Goal: Task Accomplishment & Management: Complete application form

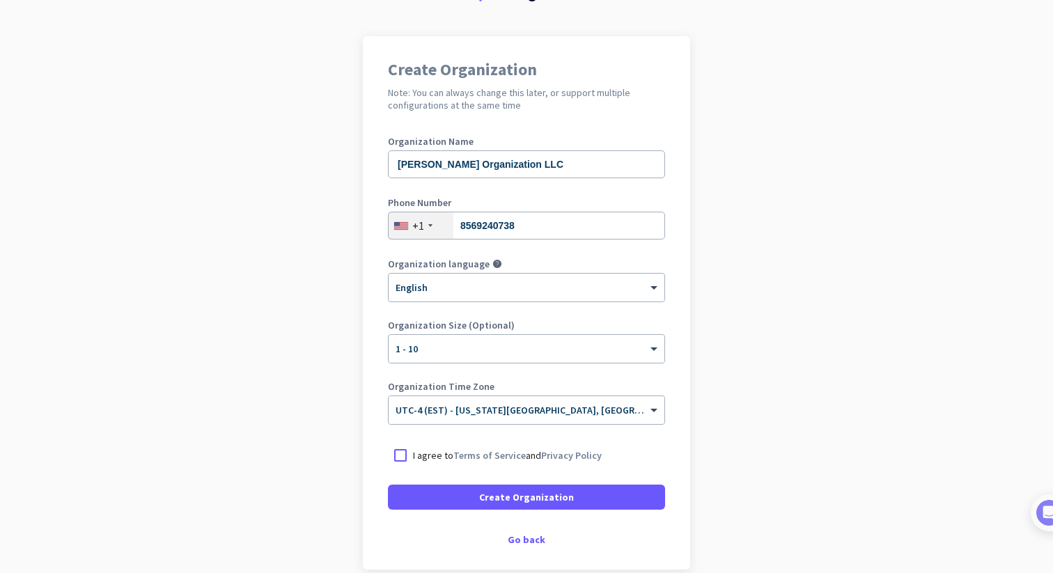
scroll to position [119, 0]
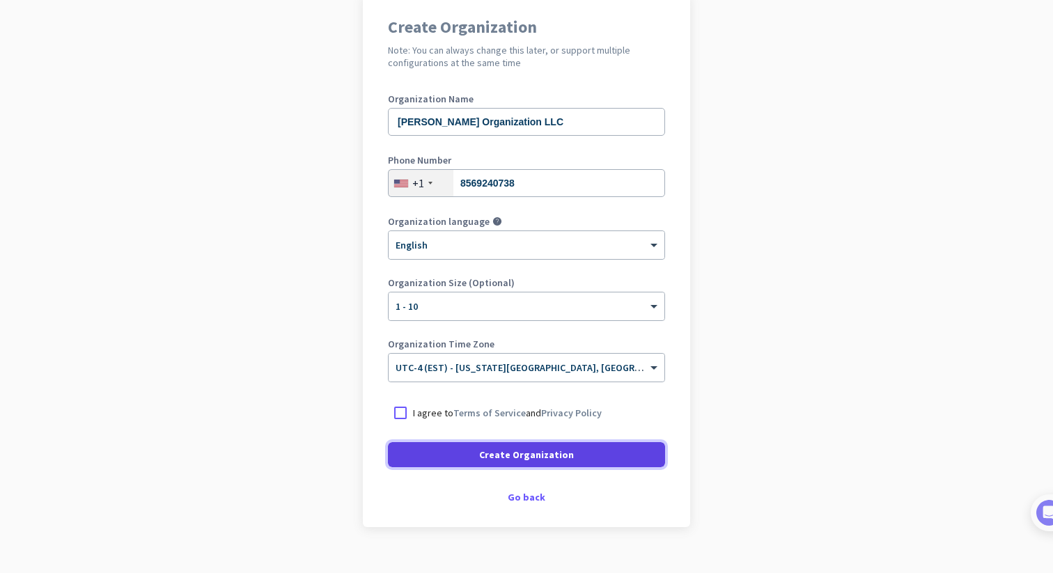
click at [546, 446] on span at bounding box center [526, 454] width 277 height 33
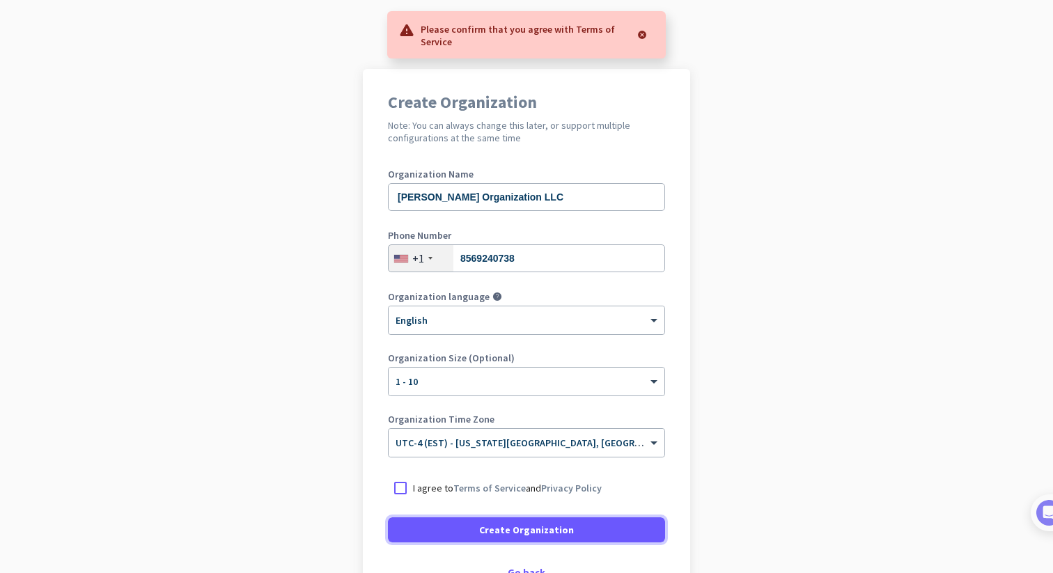
scroll to position [42, 0]
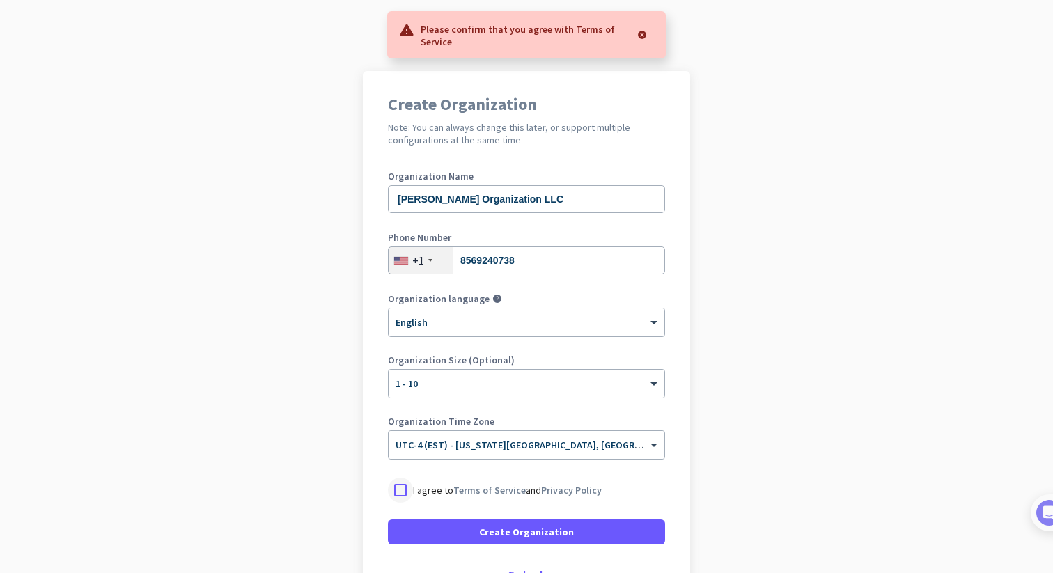
click at [407, 489] on div at bounding box center [400, 490] width 25 height 25
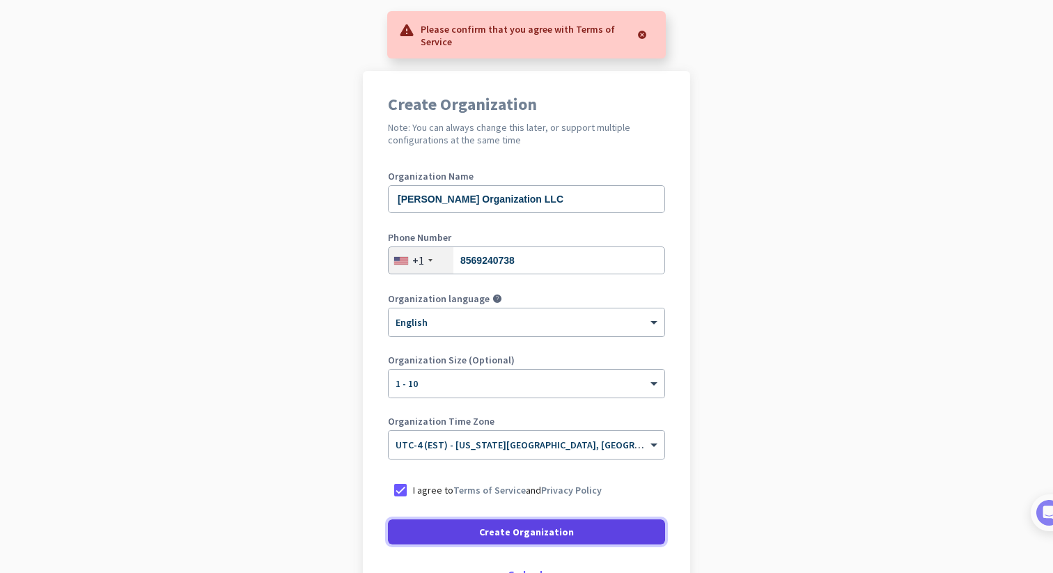
click at [430, 542] on span at bounding box center [526, 531] width 277 height 33
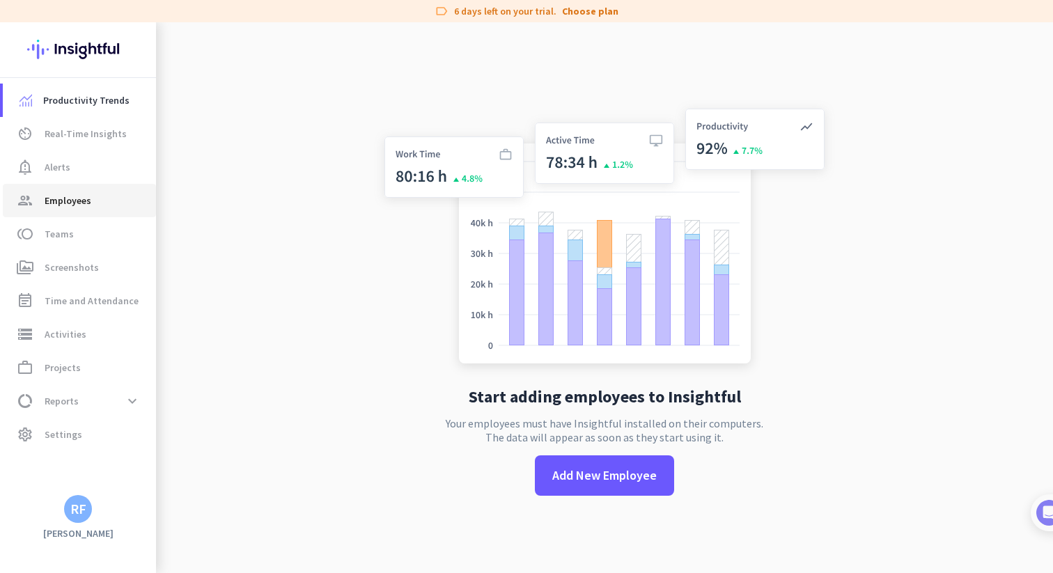
click at [97, 207] on span "group Employees" at bounding box center [79, 200] width 131 height 17
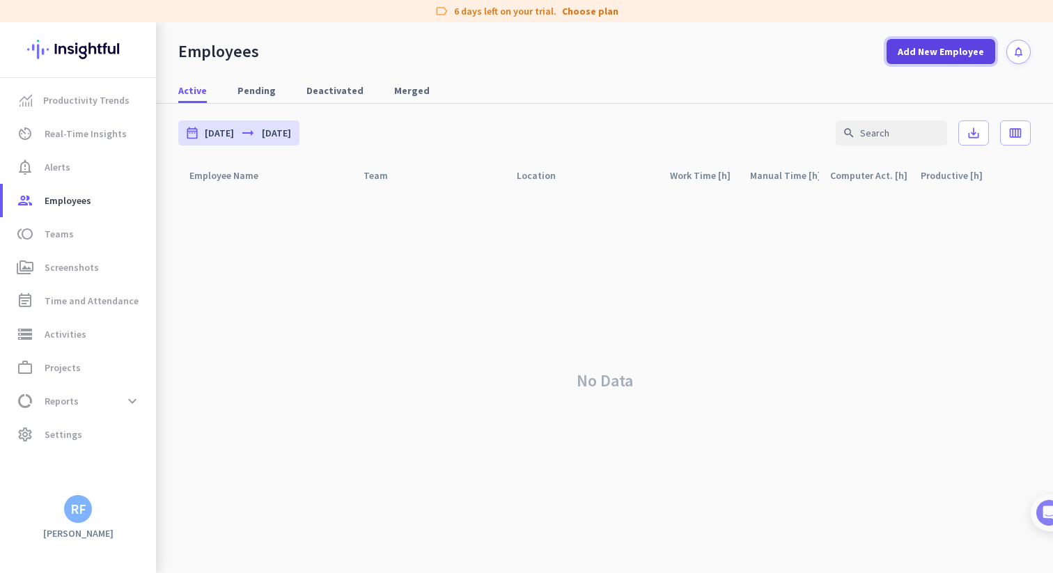
click at [943, 46] on span "Add New Employee" at bounding box center [940, 52] width 86 height 14
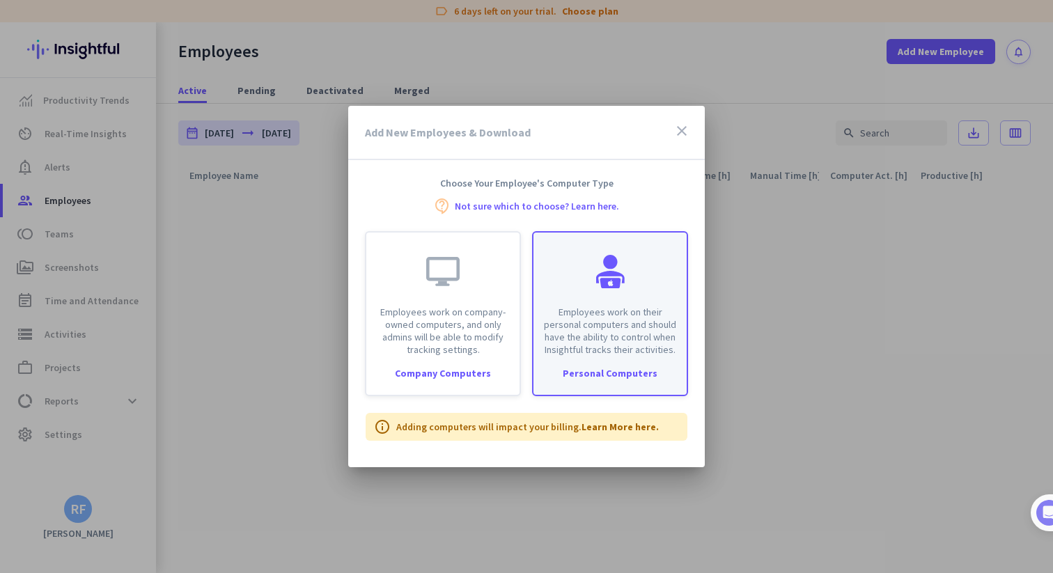
click at [601, 276] on div at bounding box center [609, 271] width 33 height 33
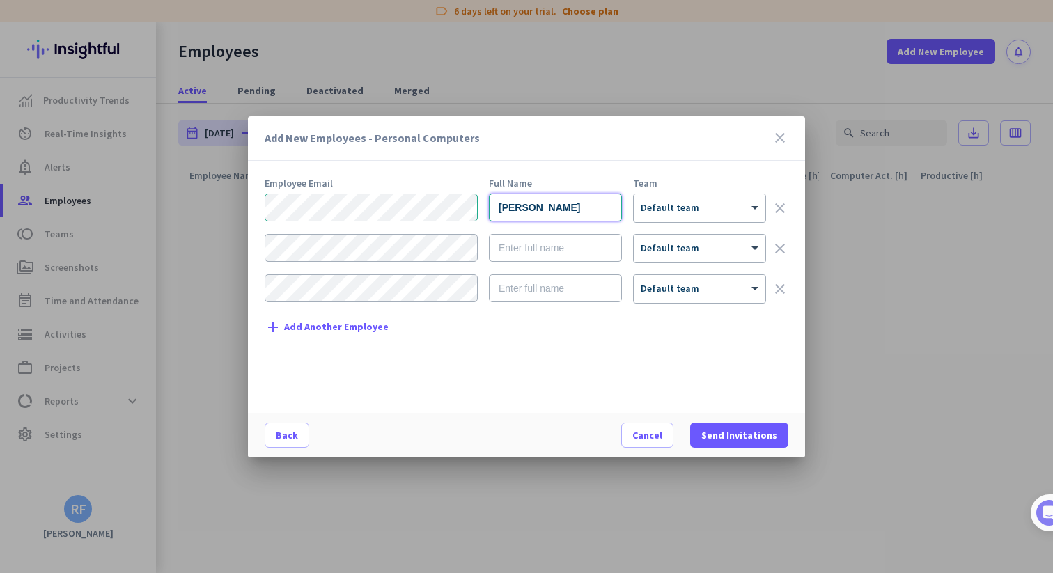
type input "[PERSON_NAME]"
click at [663, 203] on div at bounding box center [699, 204] width 132 height 12
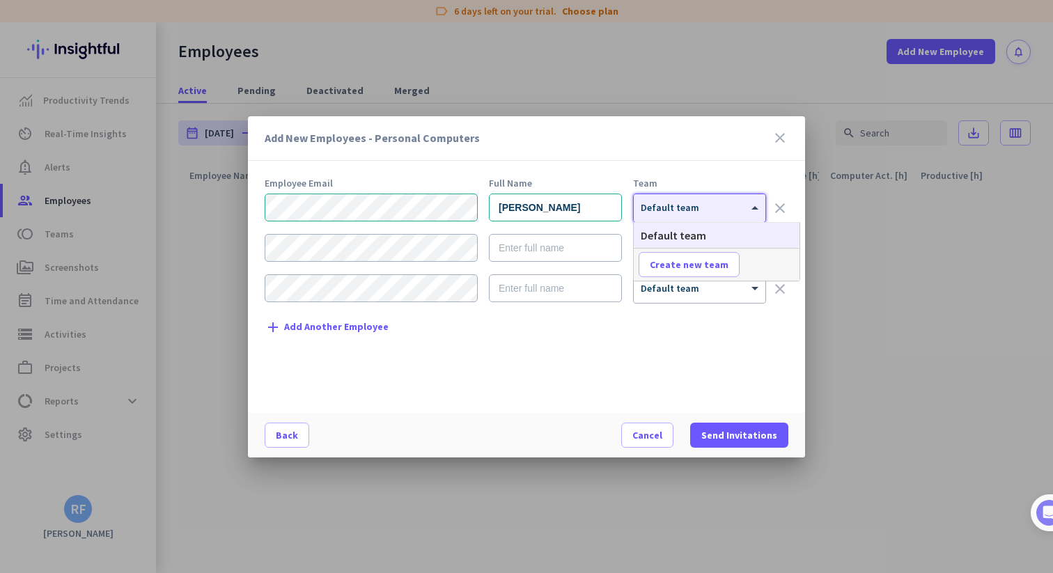
click at [679, 228] on span "Default team" at bounding box center [672, 235] width 65 height 14
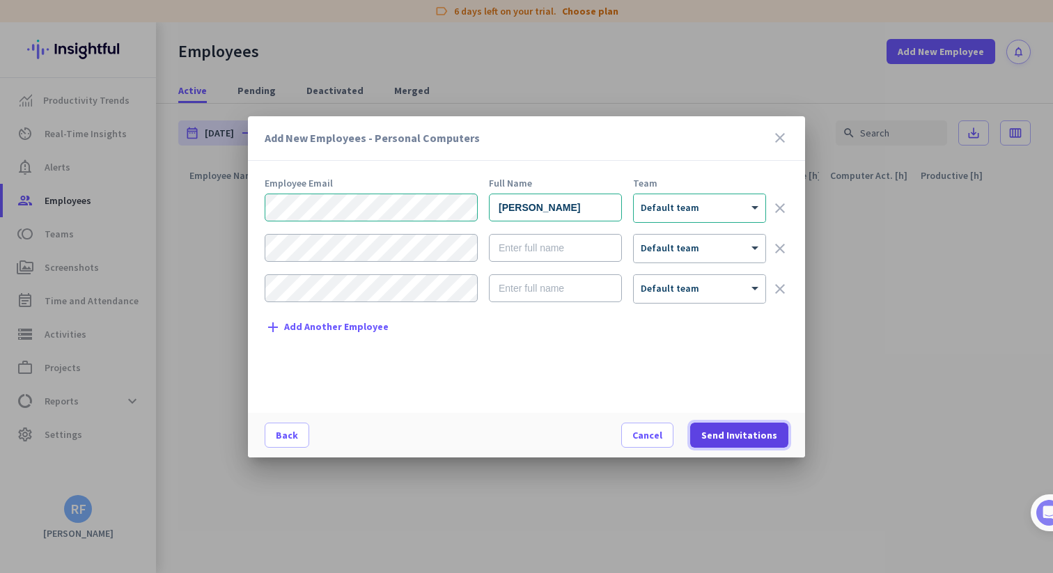
click at [736, 436] on span "Send Invitations" at bounding box center [739, 435] width 76 height 14
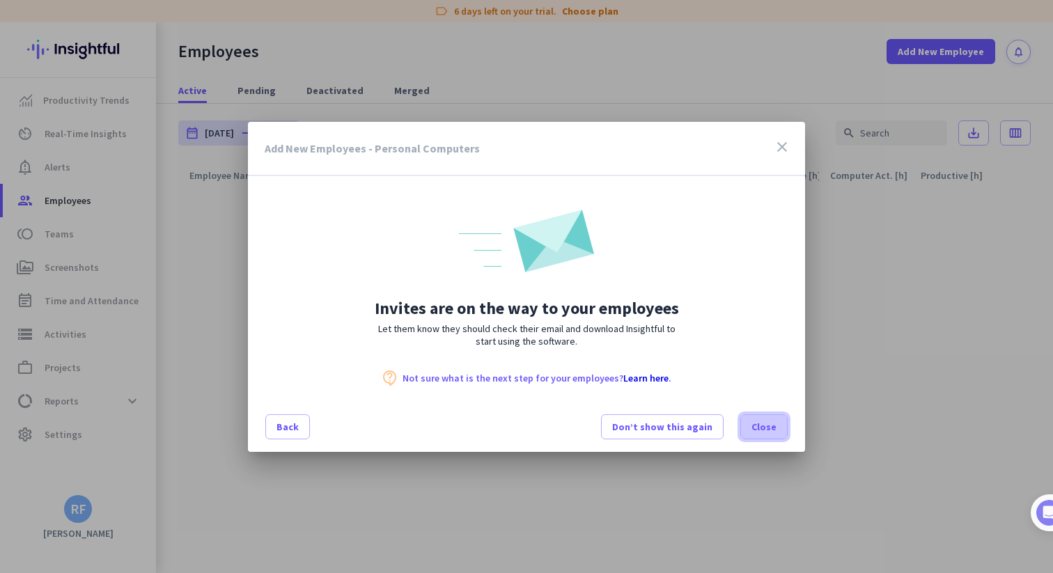
click at [767, 436] on span at bounding box center [764, 426] width 46 height 33
